Goal: Transaction & Acquisition: Subscribe to service/newsletter

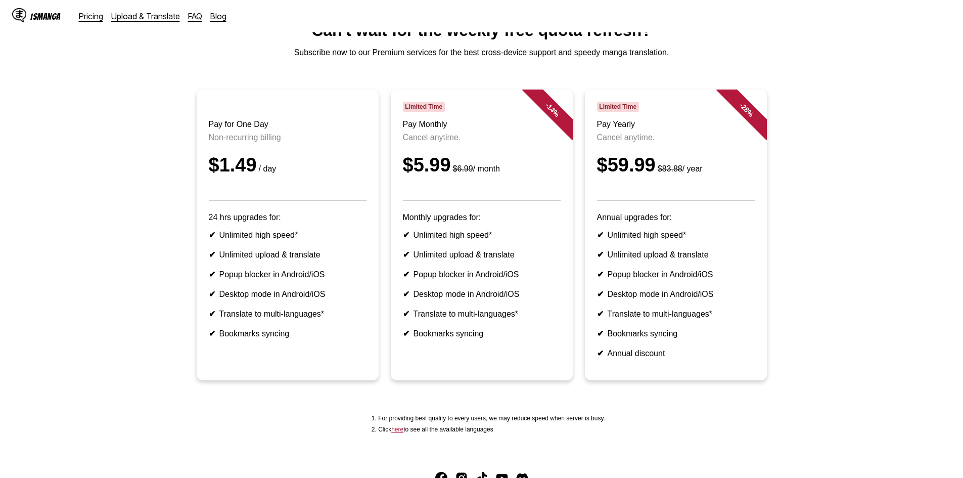
scroll to position [51, 0]
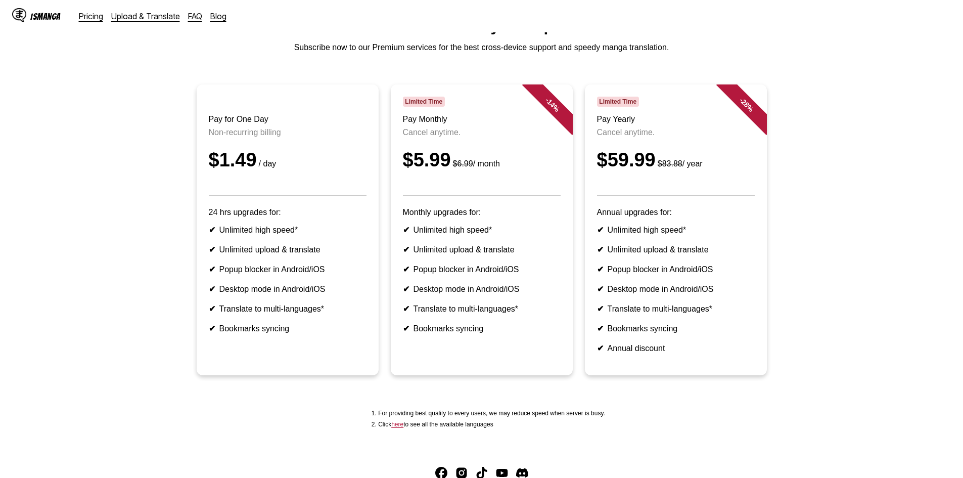
click at [319, 168] on div "$1.49 / day" at bounding box center [288, 160] width 158 height 22
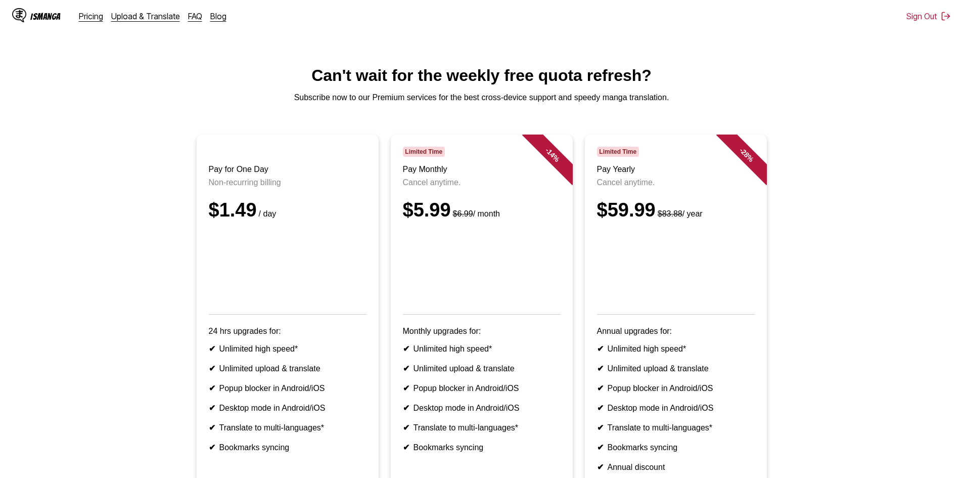
scroll to position [0, 0]
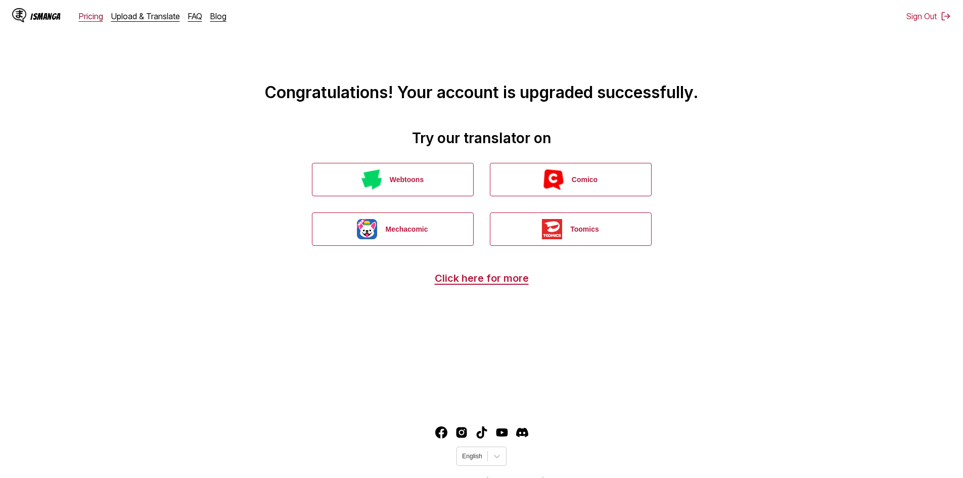
click at [85, 19] on link "Pricing" at bounding box center [91, 16] width 24 height 10
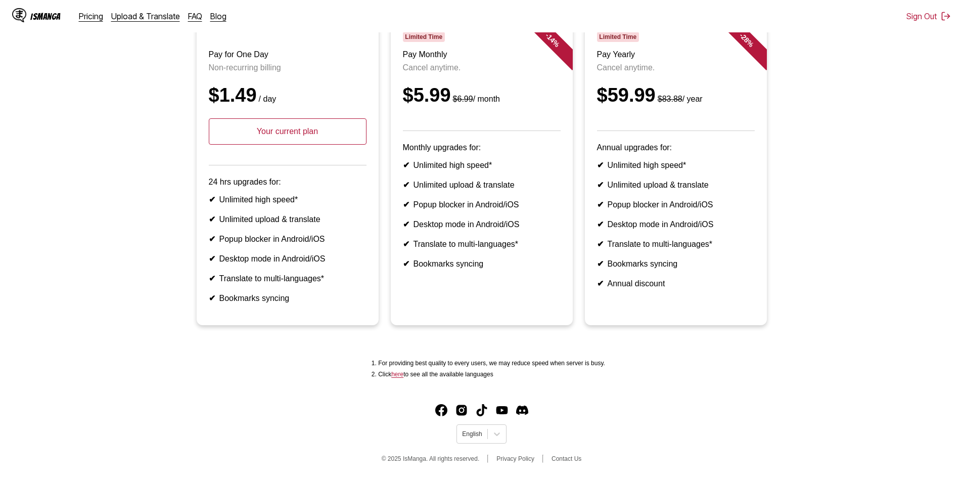
scroll to position [138, 0]
